Goal: Register for event/course

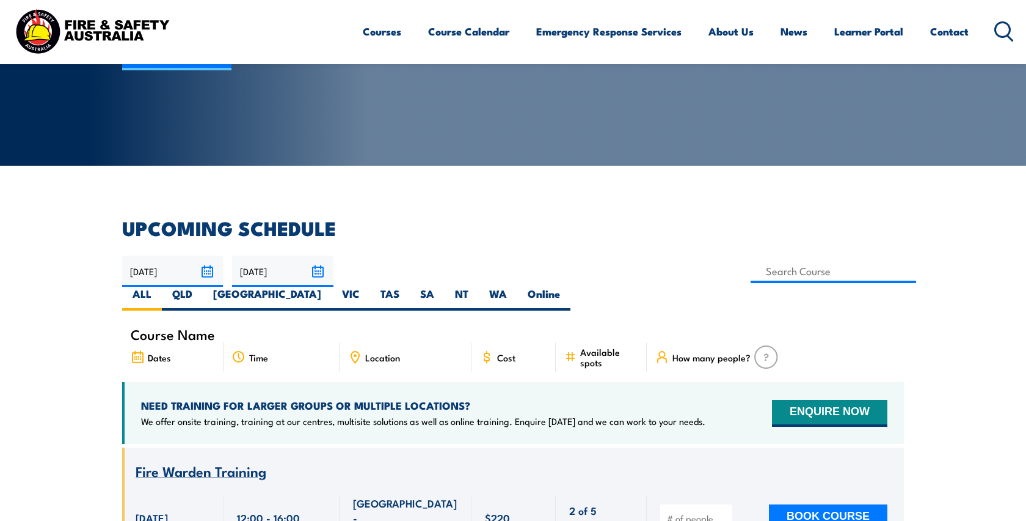
scroll to position [189, 0]
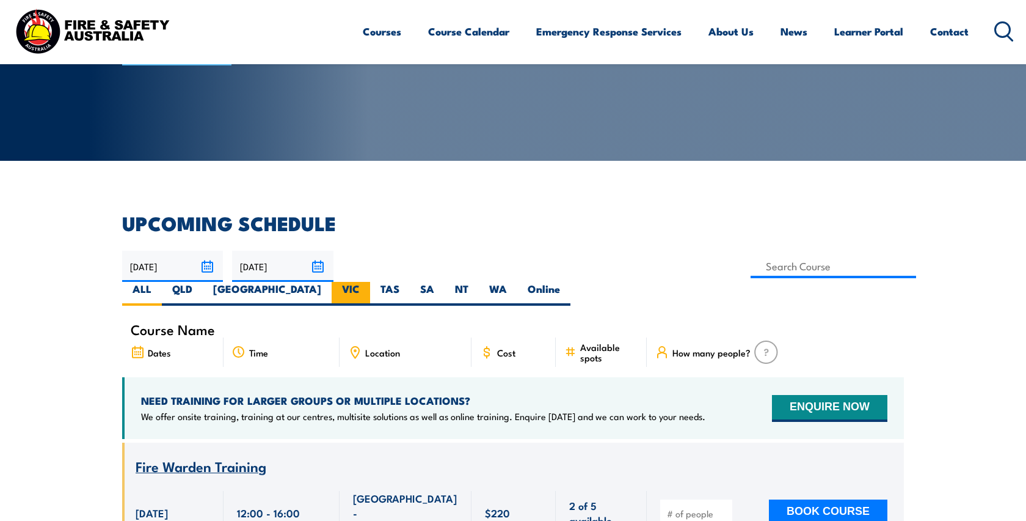
click at [370, 282] on label "VIC" at bounding box center [351, 294] width 38 height 24
click at [368, 282] on input "VIC" at bounding box center [364, 286] width 8 height 8
radio input "true"
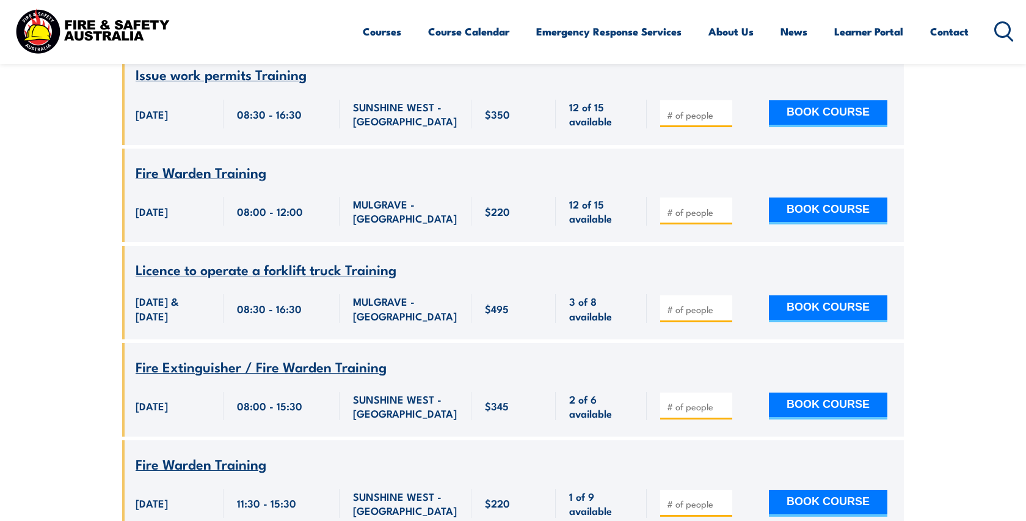
scroll to position [764, 0]
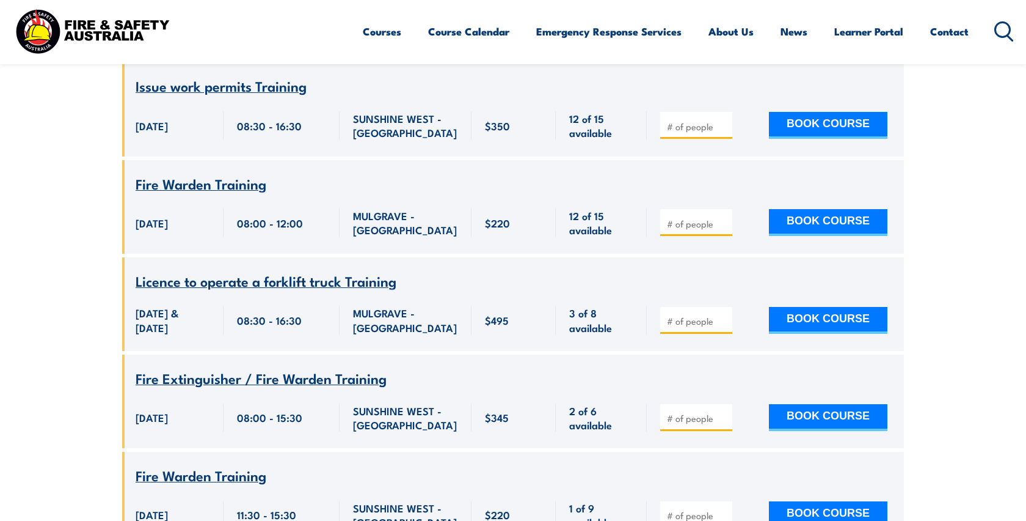
click at [289, 270] on span "Licence to operate a forklift truck Training" at bounding box center [266, 280] width 261 height 21
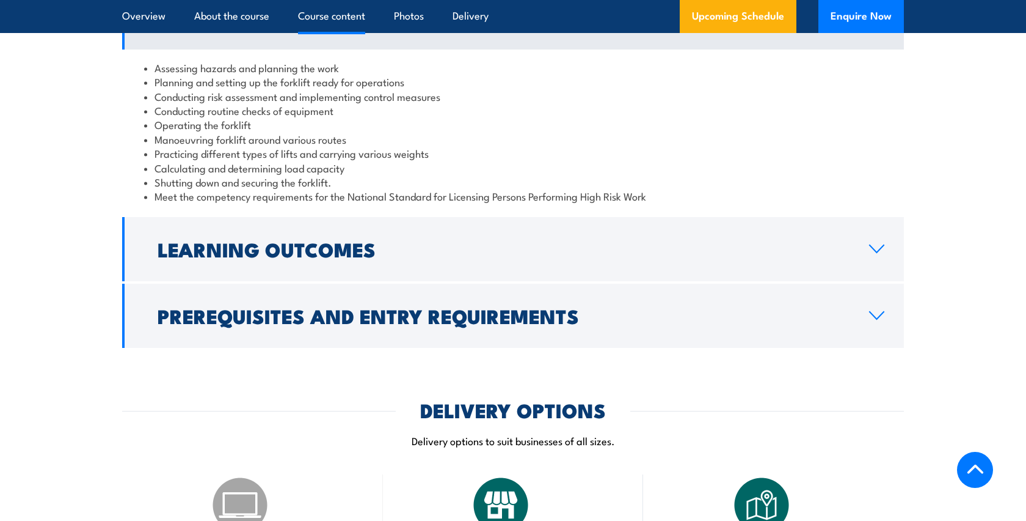
scroll to position [1133, 0]
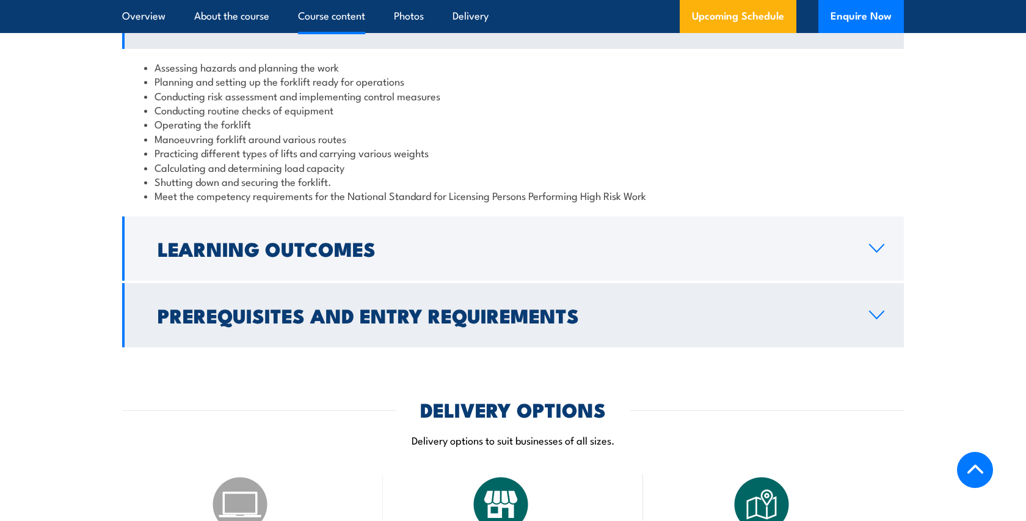
click at [342, 312] on h2 "Prerequisites and Entry Requirements" at bounding box center [504, 314] width 692 height 17
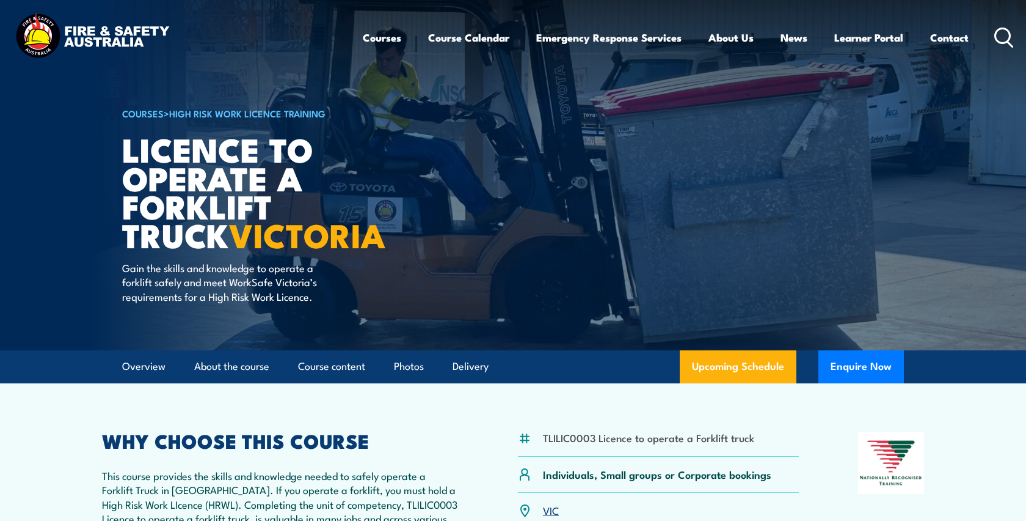
scroll to position [0, 0]
click at [458, 35] on link "Course Calendar" at bounding box center [468, 37] width 81 height 32
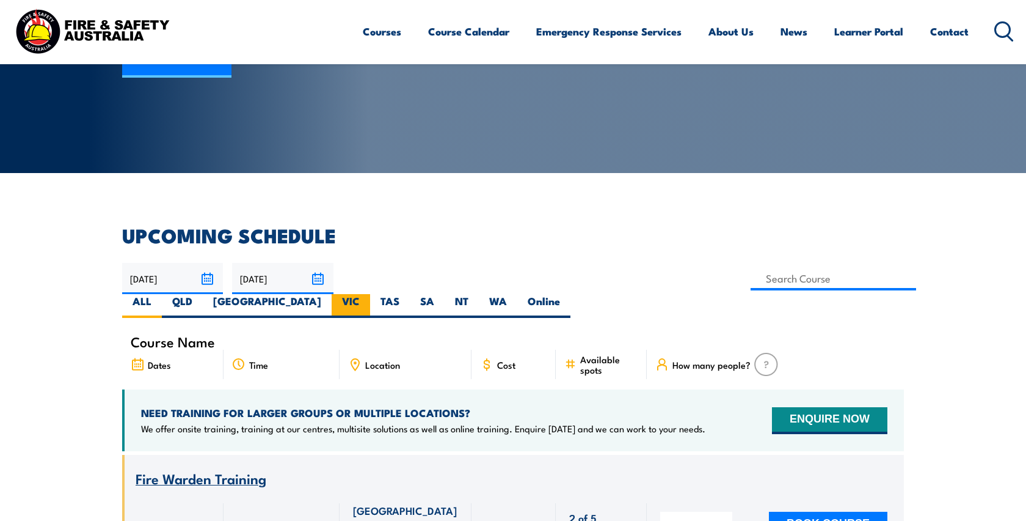
click at [370, 294] on label "VIC" at bounding box center [351, 306] width 38 height 24
click at [368, 294] on input "VIC" at bounding box center [364, 298] width 8 height 8
radio input "true"
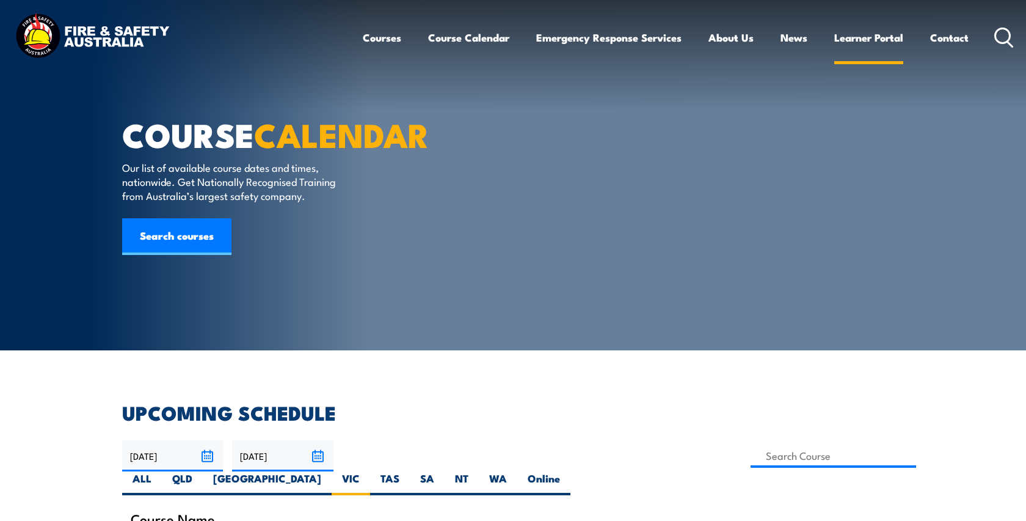
click at [862, 44] on link "Learner Portal" at bounding box center [869, 37] width 69 height 32
